Goal: Navigation & Orientation: Find specific page/section

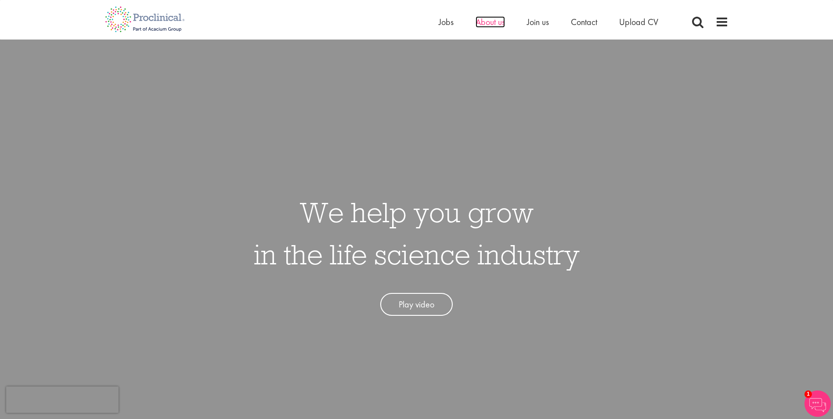
click at [493, 18] on span "About us" at bounding box center [489, 21] width 29 height 11
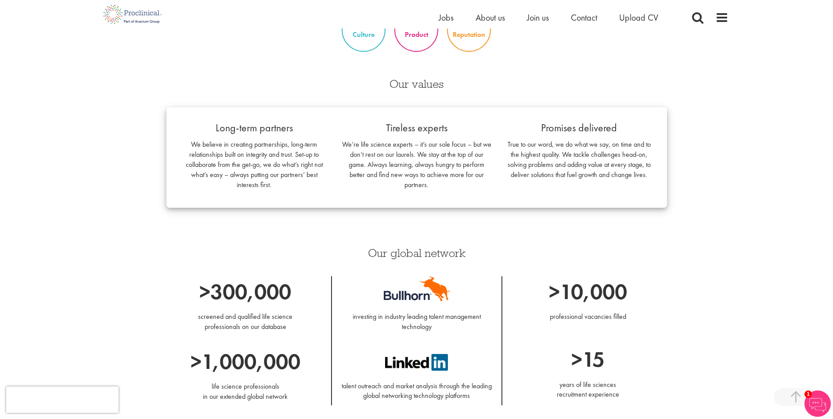
scroll to position [755, 0]
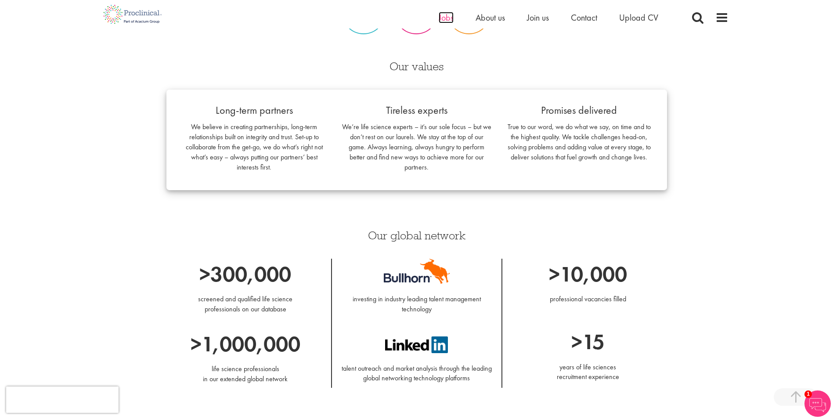
click at [450, 21] on span "Jobs" at bounding box center [446, 17] width 15 height 11
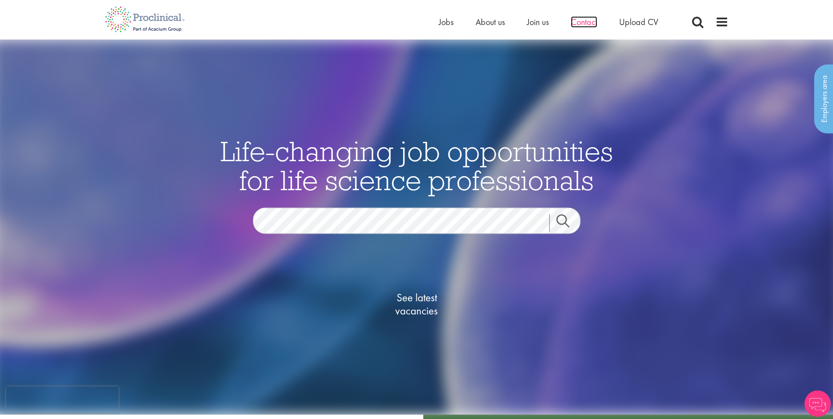
click at [583, 23] on span "Contact" at bounding box center [584, 21] width 26 height 11
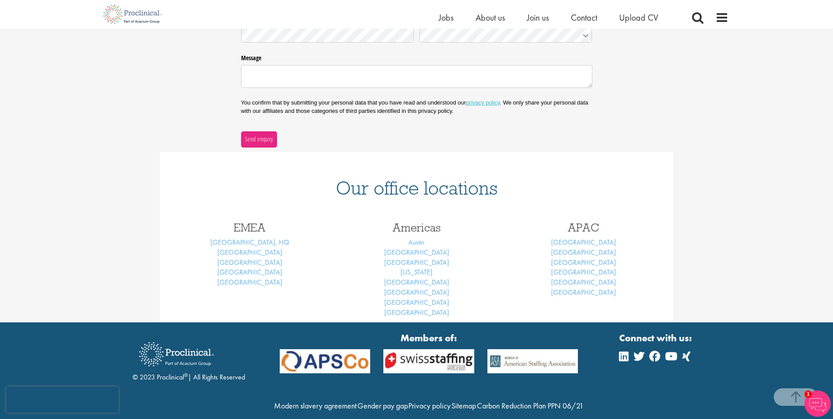
scroll to position [272, 0]
